Goal: Transaction & Acquisition: Purchase product/service

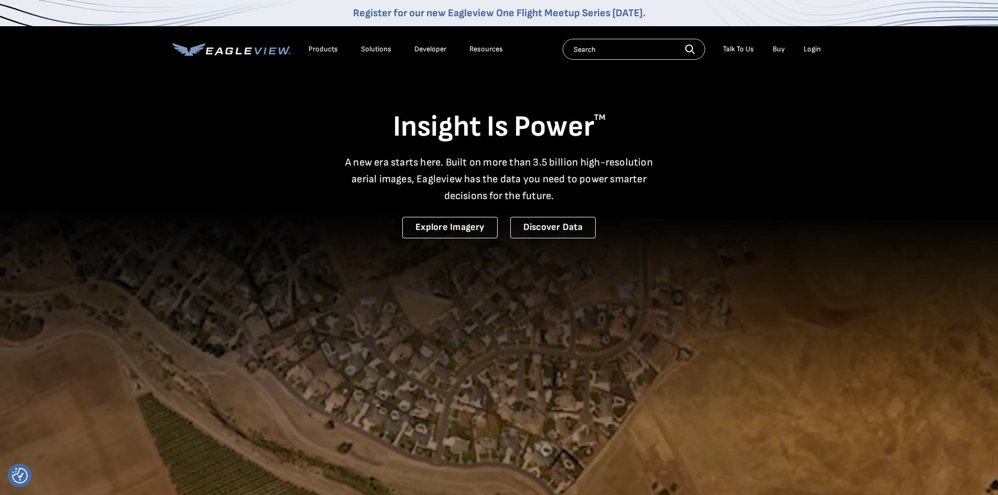
click at [812, 50] on div "Login" at bounding box center [812, 49] width 17 height 9
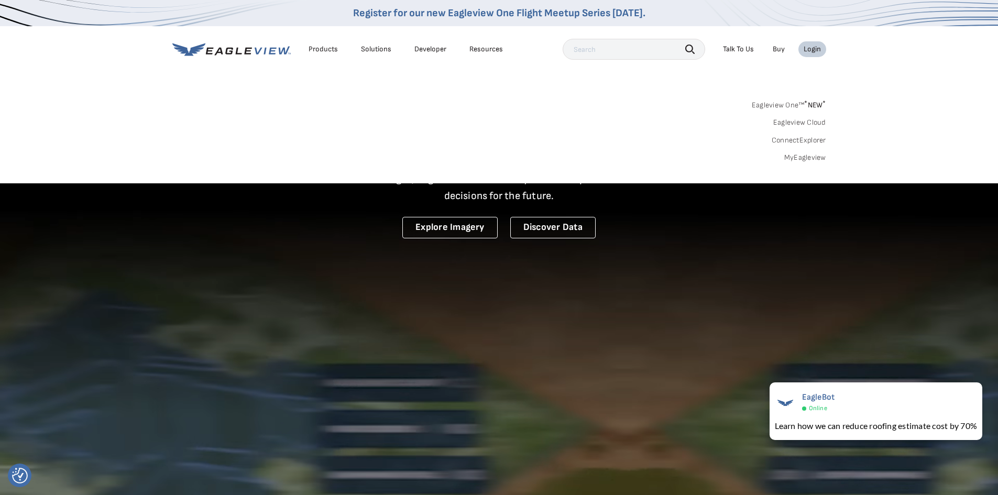
click at [797, 156] on link "MyEagleview" at bounding box center [805, 157] width 42 height 9
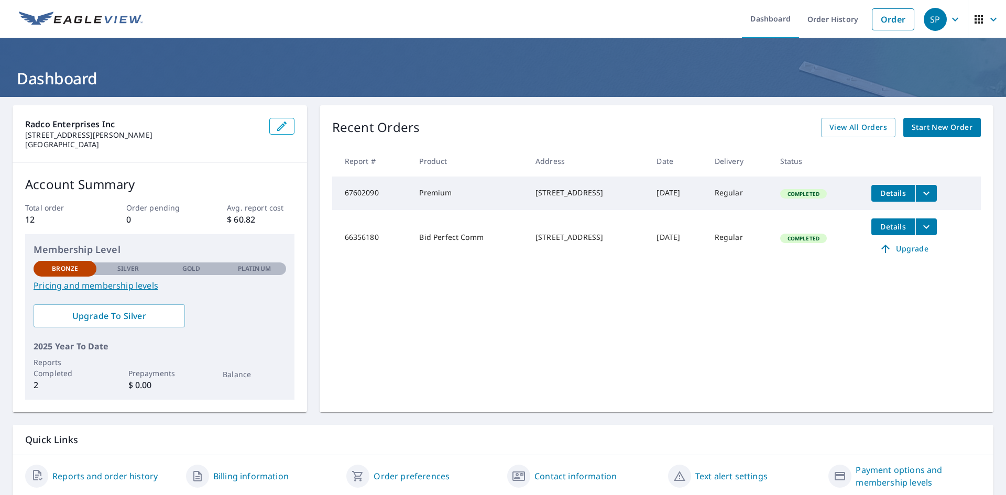
click at [925, 193] on icon "filesDropdownBtn-67602090" at bounding box center [926, 193] width 6 height 4
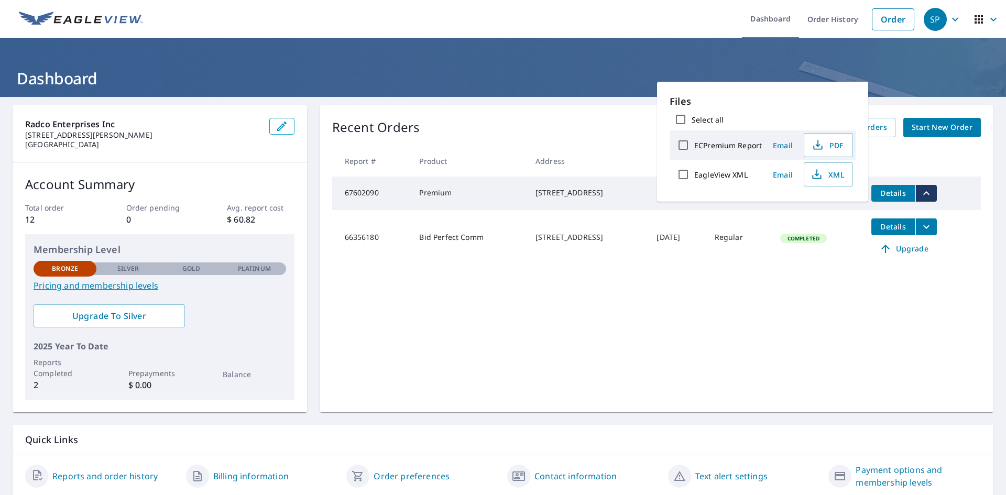
click at [900, 63] on header "Dashboard" at bounding box center [503, 67] width 1006 height 59
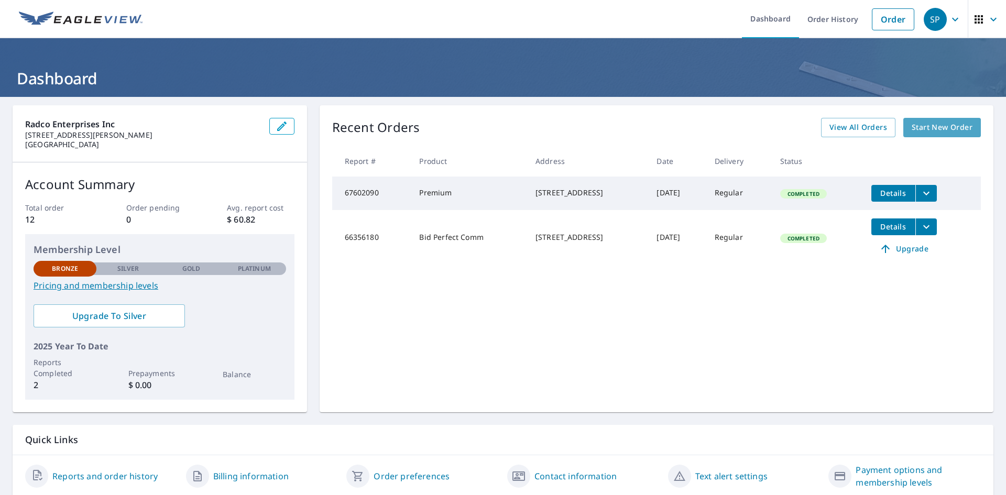
click at [928, 128] on span "Start New Order" at bounding box center [942, 127] width 61 height 13
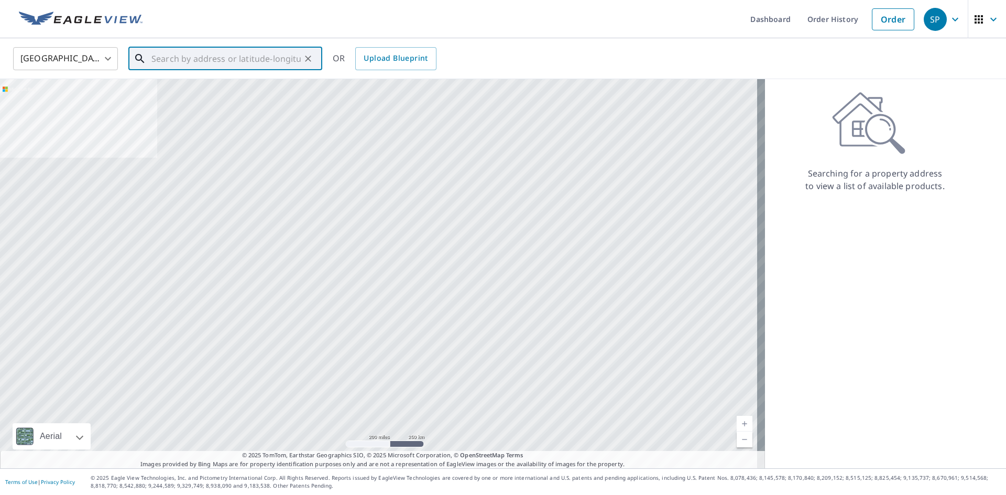
click at [183, 61] on input "text" at bounding box center [225, 58] width 149 height 29
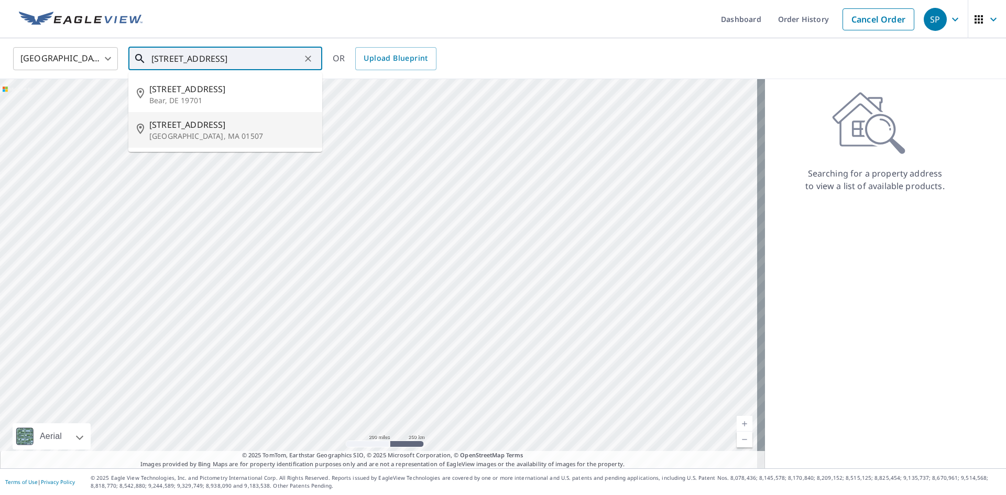
click at [181, 131] on p "[GEOGRAPHIC_DATA], MA 01507" at bounding box center [231, 136] width 165 height 10
type input "[STREET_ADDRESS][PERSON_NAME]"
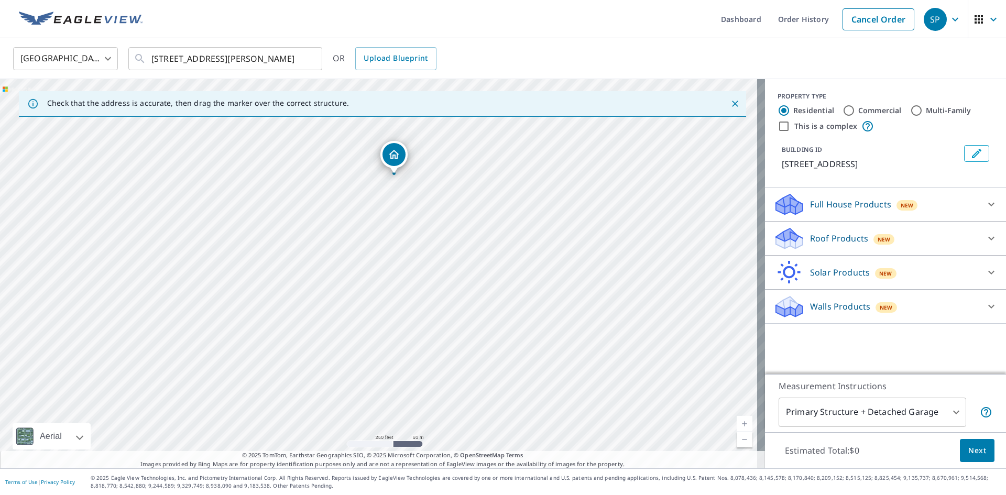
drag, startPoint x: 517, startPoint y: 342, endPoint x: 527, endPoint y: 268, distance: 74.5
click at [532, 246] on div "[STREET_ADDRESS][PERSON_NAME]" at bounding box center [382, 273] width 765 height 389
drag, startPoint x: 463, startPoint y: 195, endPoint x: 593, endPoint y: 334, distance: 190.2
click at [593, 334] on div "[STREET_ADDRESS][PERSON_NAME]" at bounding box center [382, 273] width 765 height 389
drag, startPoint x: 397, startPoint y: 297, endPoint x: 399, endPoint y: 306, distance: 9.2
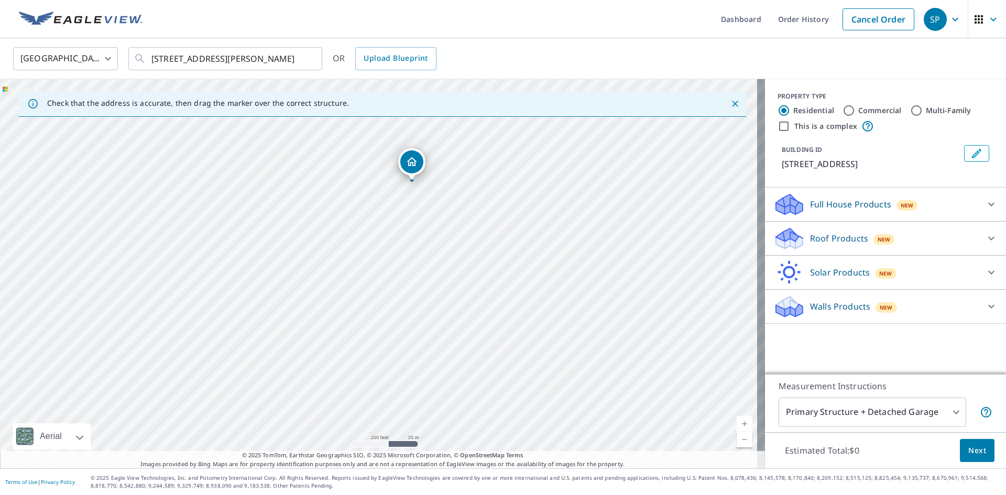
click at [399, 306] on div "[STREET_ADDRESS][PERSON_NAME]" at bounding box center [382, 273] width 765 height 389
click at [411, 161] on icon "Dropped pin, building 1, Residential property, 28 Southbridge Rd Charlton, MA 0…" at bounding box center [412, 162] width 13 height 13
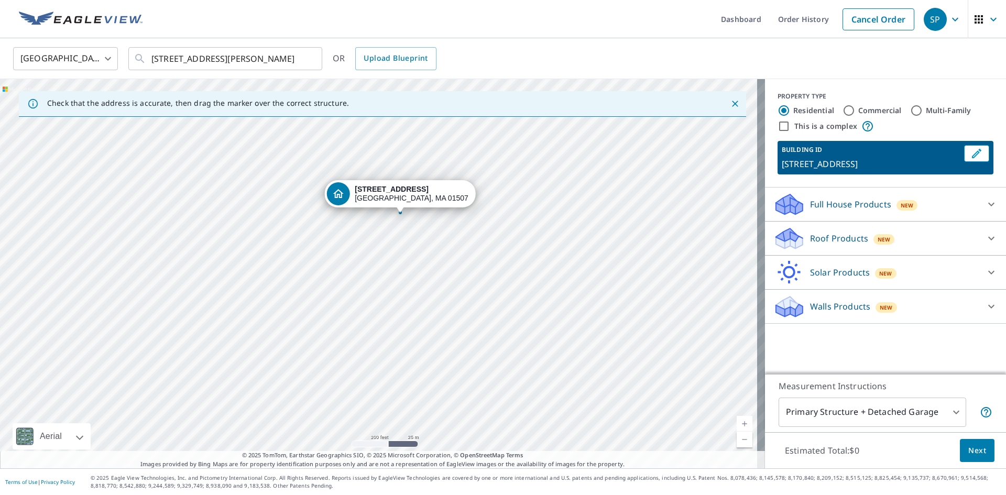
drag, startPoint x: 414, startPoint y: 299, endPoint x: 435, endPoint y: 239, distance: 63.0
click at [435, 239] on div "[STREET_ADDRESS][PERSON_NAME]" at bounding box center [382, 273] width 765 height 389
